Goal: Task Accomplishment & Management: Complete application form

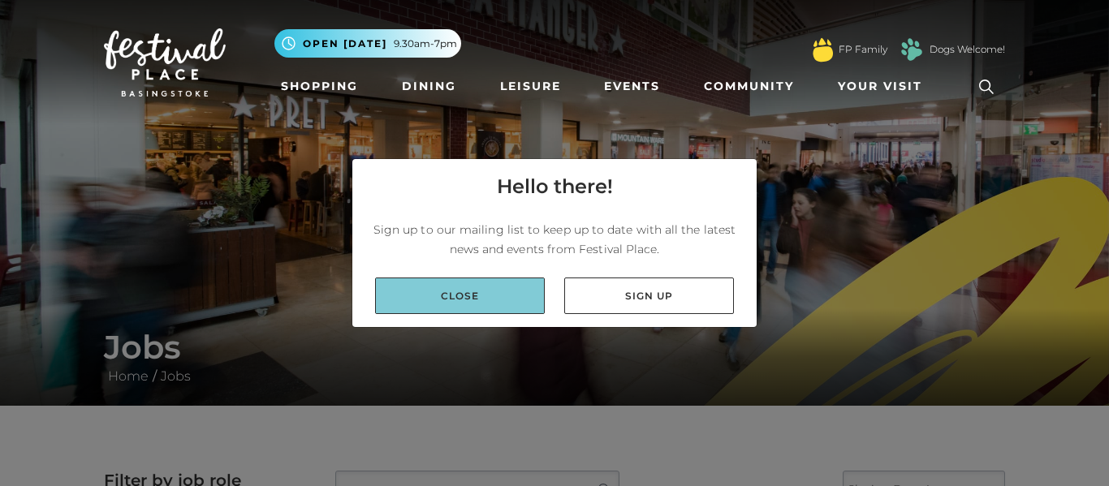
click at [422, 312] on link "Close" at bounding box center [460, 296] width 170 height 37
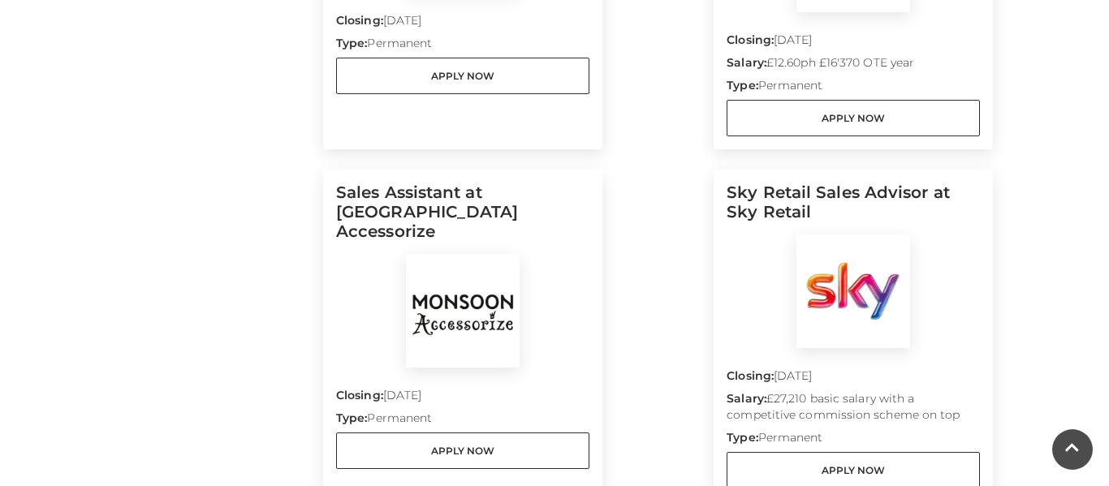
scroll to position [746, 0]
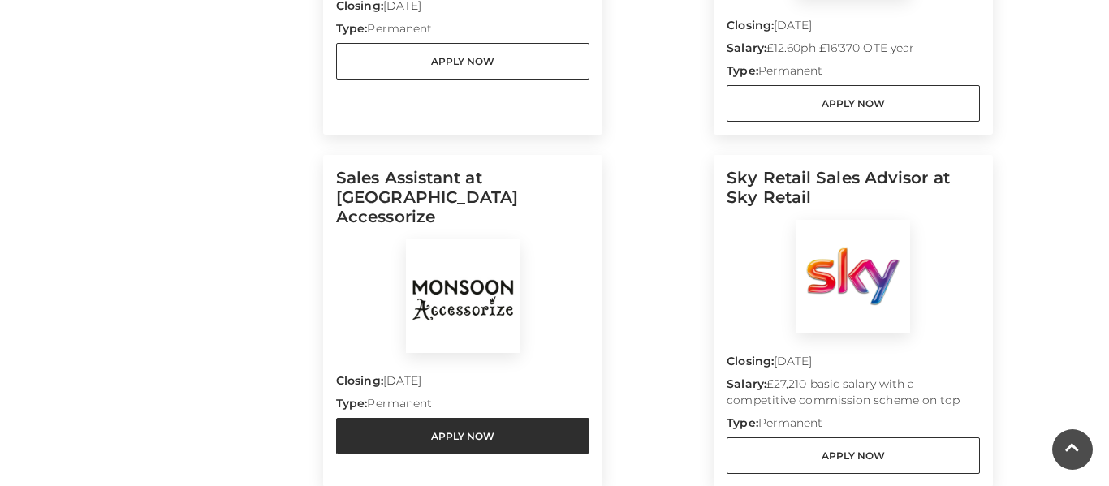
click at [508, 418] on link "Apply Now" at bounding box center [462, 436] width 253 height 37
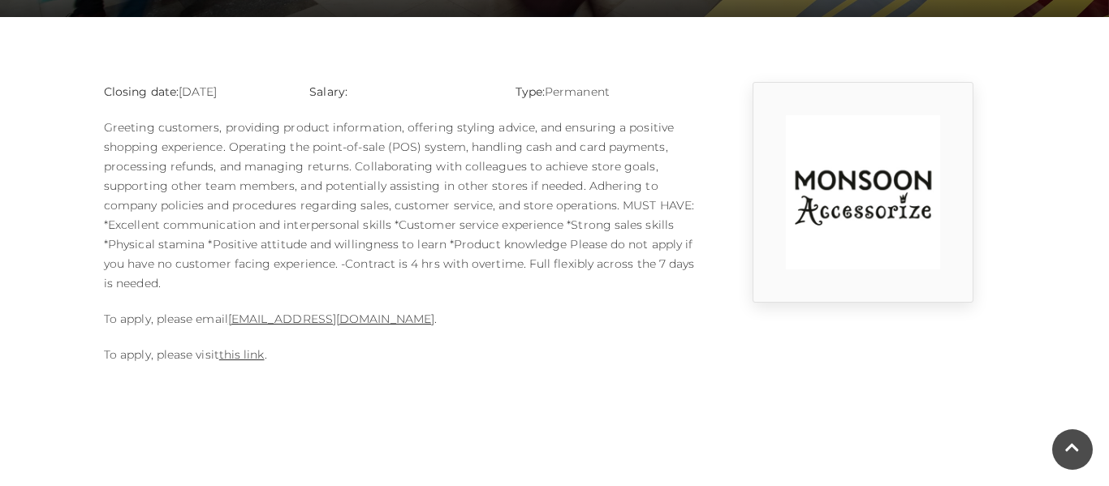
scroll to position [404, 0]
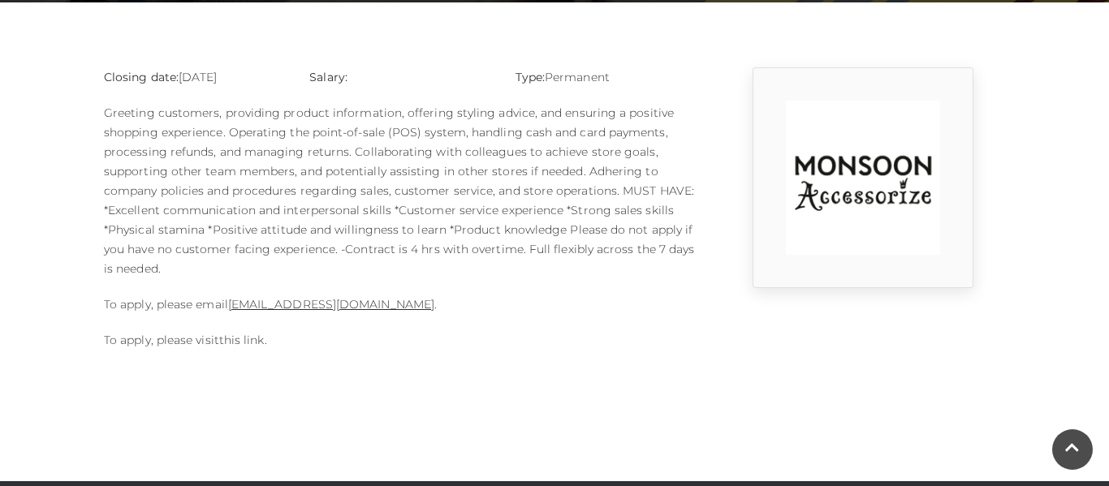
click at [252, 346] on link "this link" at bounding box center [241, 340] width 45 height 15
click at [243, 333] on link "this link" at bounding box center [241, 340] width 45 height 15
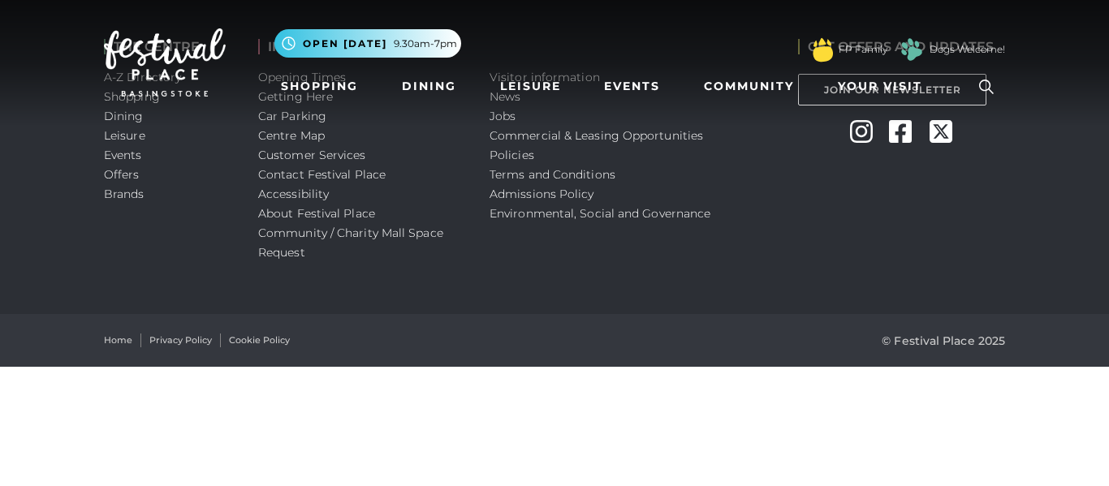
click at [504, 367] on html "Skip to Navigation Skip to Content Toggle navigation .st5{fill:none;stroke:#FFF…" at bounding box center [554, 183] width 1109 height 367
